Goal: Task Accomplishment & Management: Manage account settings

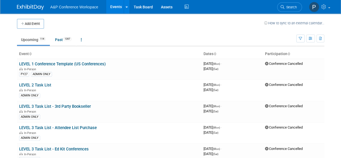
click at [146, 54] on th "Event" at bounding box center [109, 53] width 184 height 9
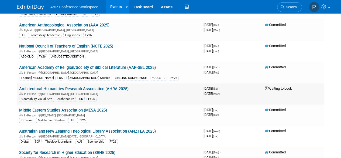
click at [124, 86] on link "Architectural Humanities Research Association (AHRA 2025)" at bounding box center [73, 88] width 109 height 5
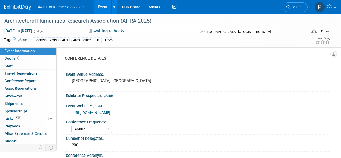
select select "Annual"
select select "Level 2"
select select "In-Person Booth"
select select "Architecture"
select select "Bloomsbury Visual Arts"
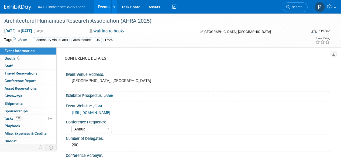
select select "[PERSON_NAME]"
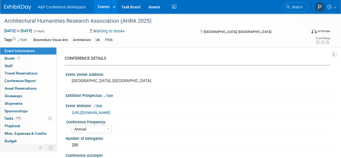
click at [186, 52] on div "CONFERENCE DETAILS Event Venue Address: [GEOGRAPHIC_DATA], [GEOGRAPHIC_DATA] Ex…" at bounding box center [194, 106] width 274 height 119
click at [28, 119] on link "17% Tasks 17%" at bounding box center [28, 118] width 56 height 7
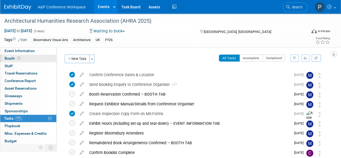
click at [35, 59] on link "Booth" at bounding box center [28, 58] width 56 height 7
select select "BGBG"
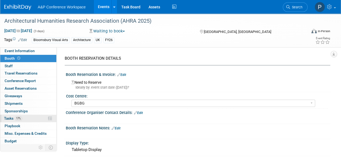
click at [37, 119] on link "17% Tasks 17%" at bounding box center [28, 118] width 56 height 7
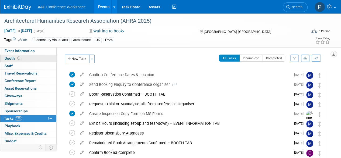
click at [35, 60] on link "Booth" at bounding box center [28, 58] width 56 height 7
select select "BGBG"
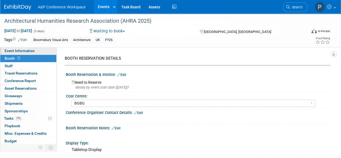
click at [38, 49] on link "Event Information" at bounding box center [28, 50] width 56 height 7
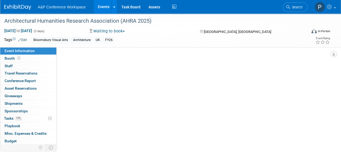
select select "Annual"
select select "Level 2"
select select "In-Person Booth"
select select "Architecture"
select select "Bloomsbury Visual Arts"
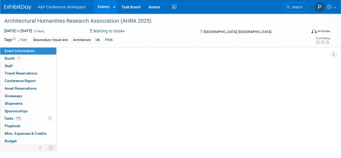
select select "[PERSON_NAME]"
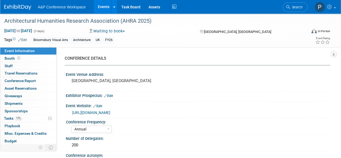
scroll to position [0, 0]
click at [30, 117] on link "17% Tasks 17%" at bounding box center [28, 118] width 56 height 7
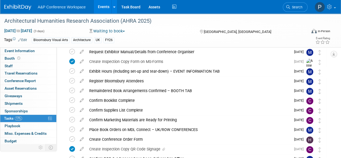
scroll to position [53, 0]
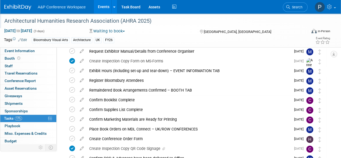
click at [265, 21] on div "Architectural Humanities Research Association (AHRA 2025)" at bounding box center [152, 21] width 300 height 10
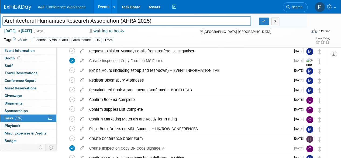
click at [249, 9] on div "A&P Conference Workspace Events Add Event Bulk Upload Events Shareable Event Bo…" at bounding box center [167, 6] width 326 height 13
click at [294, 25] on div "X" at bounding box center [280, 22] width 43 height 8
